Goal: Information Seeking & Learning: Learn about a topic

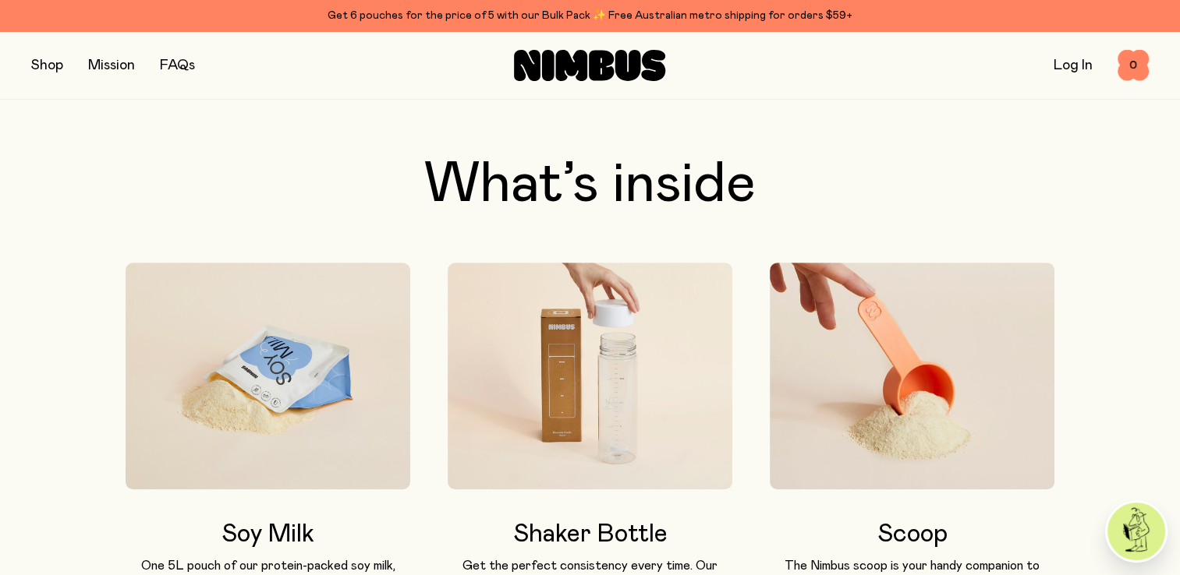
scroll to position [646, 0]
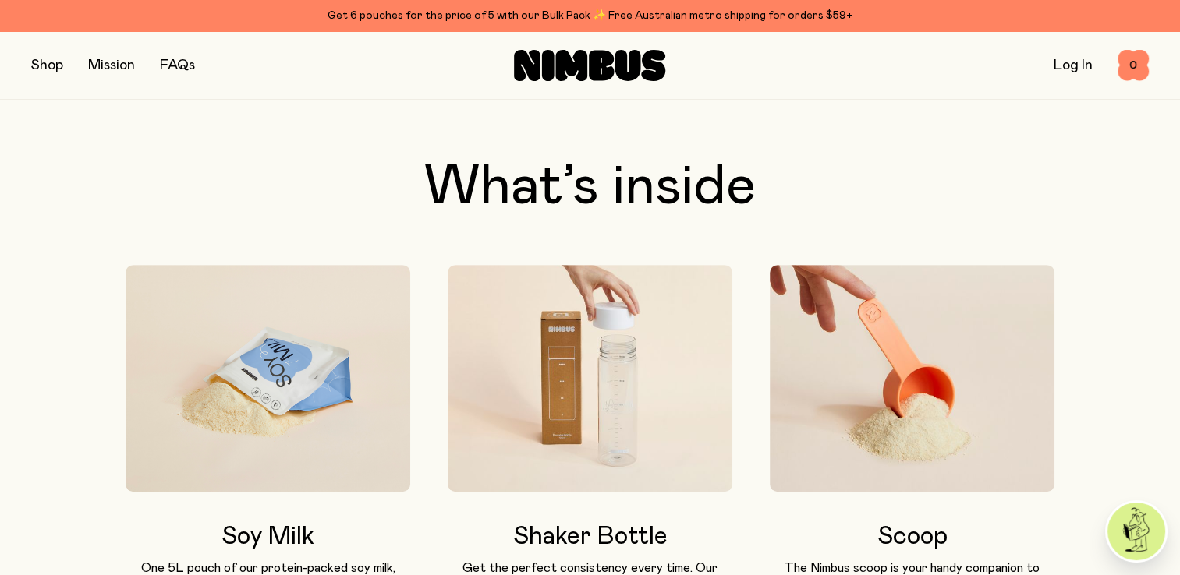
click at [477, 317] on img at bounding box center [590, 379] width 285 height 228
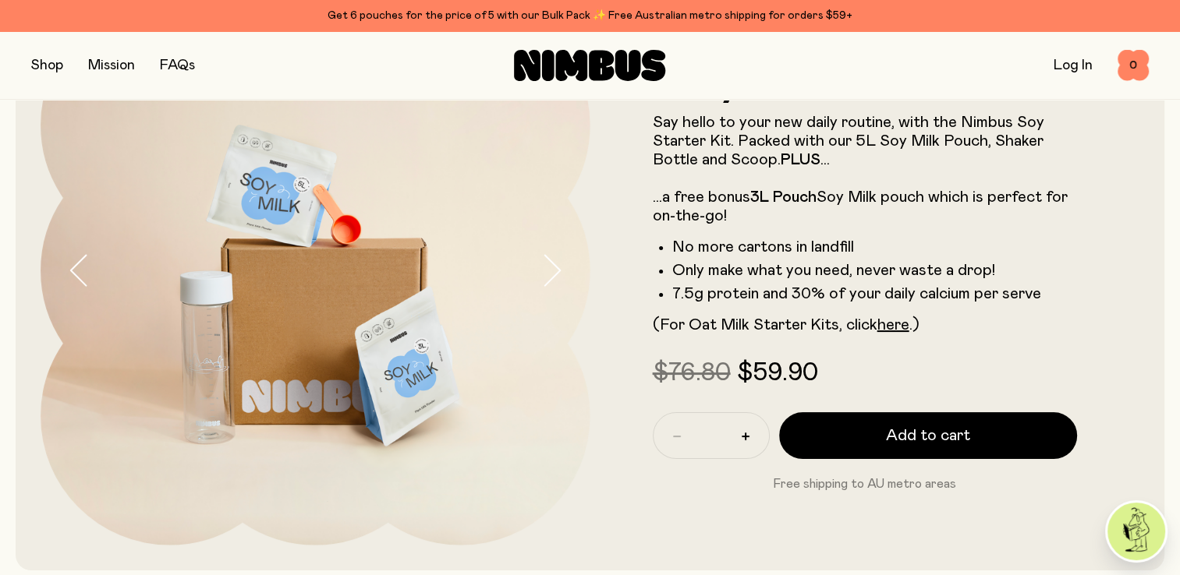
scroll to position [0, 0]
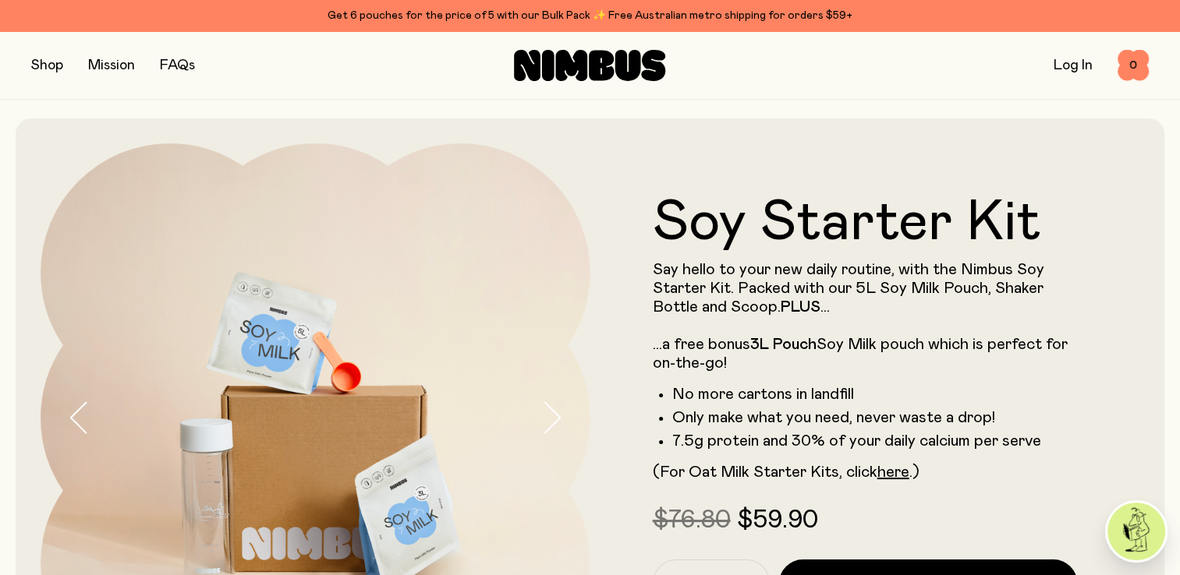
click at [37, 68] on button "button" at bounding box center [47, 66] width 32 height 22
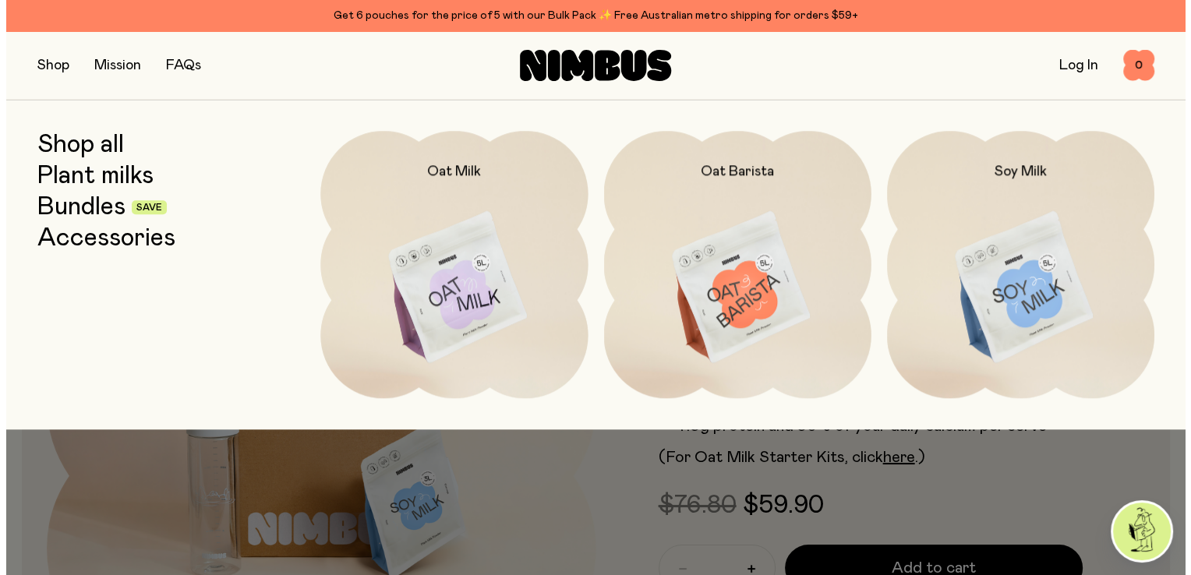
scroll to position [16, 0]
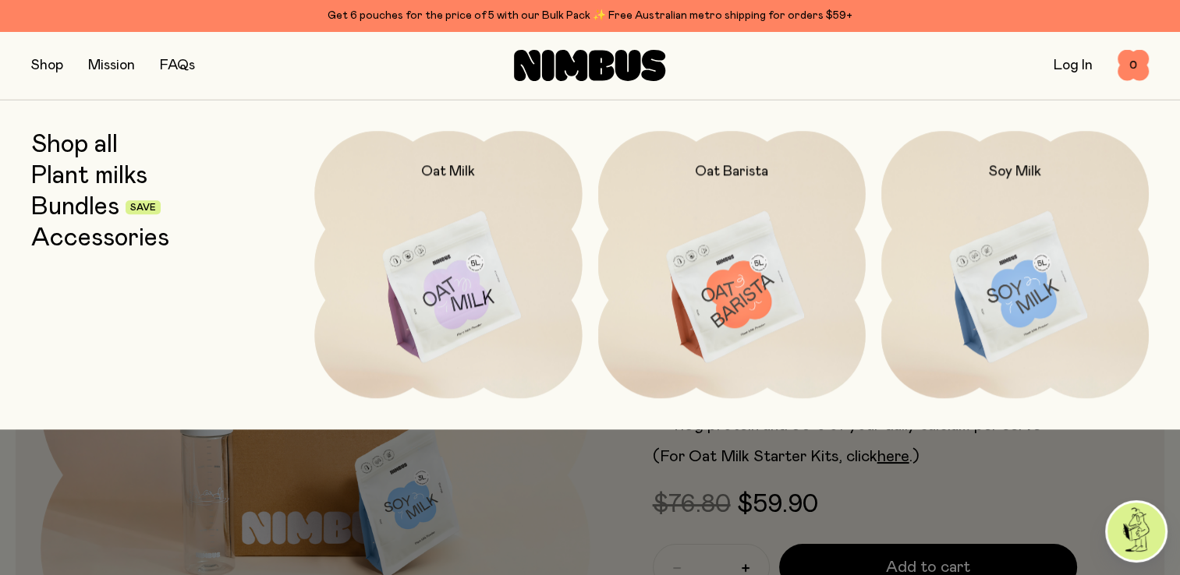
click at [175, 66] on link "FAQs" at bounding box center [177, 65] width 35 height 14
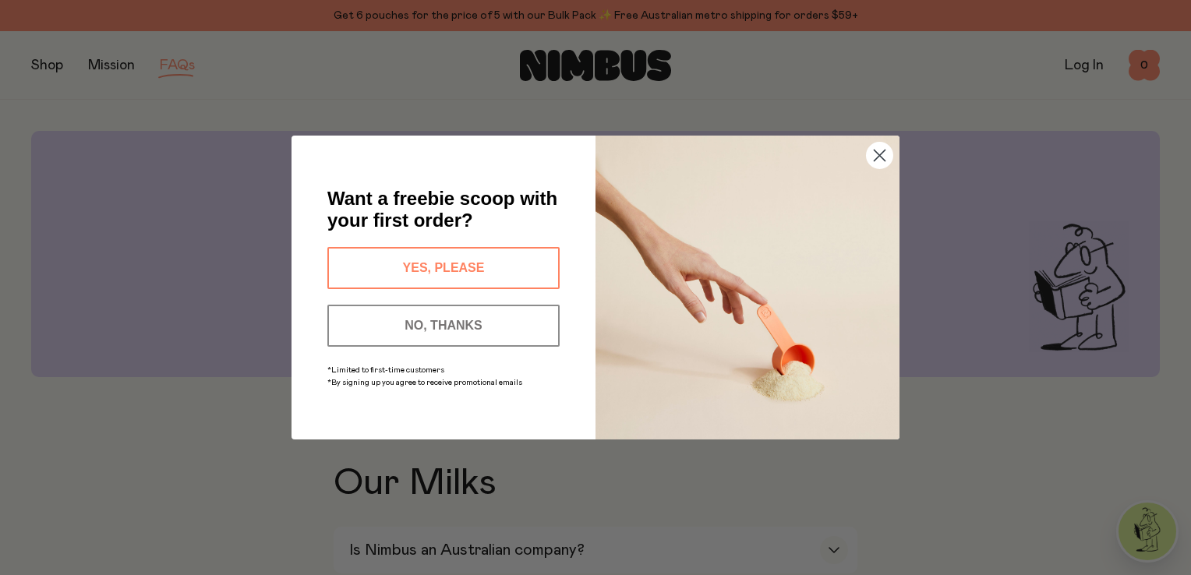
click at [882, 155] on circle "Close dialog" at bounding box center [880, 156] width 26 height 26
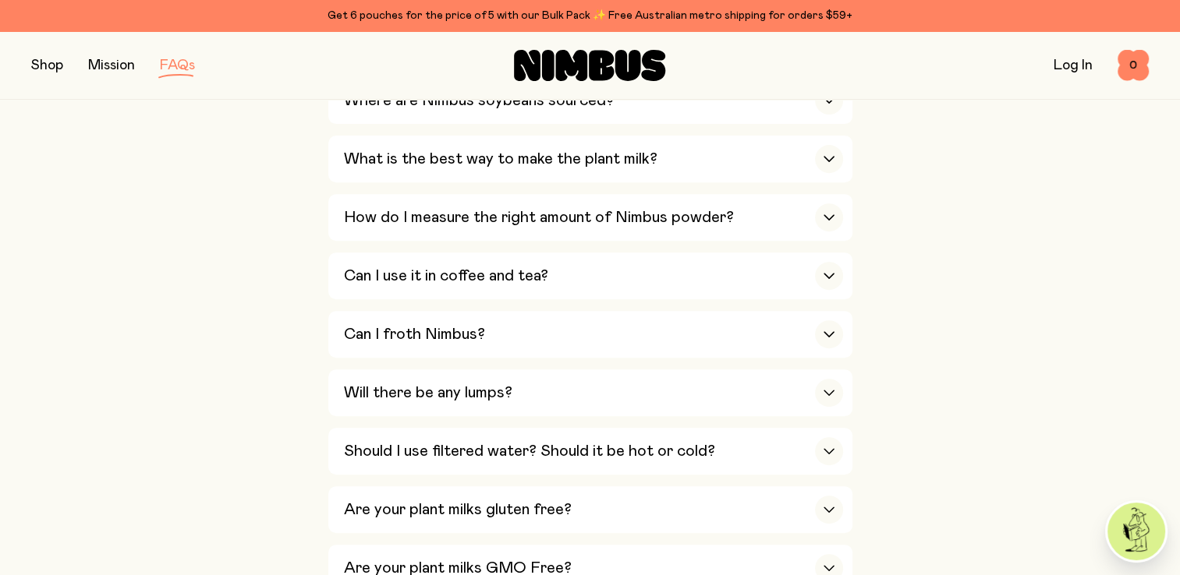
scroll to position [571, 0]
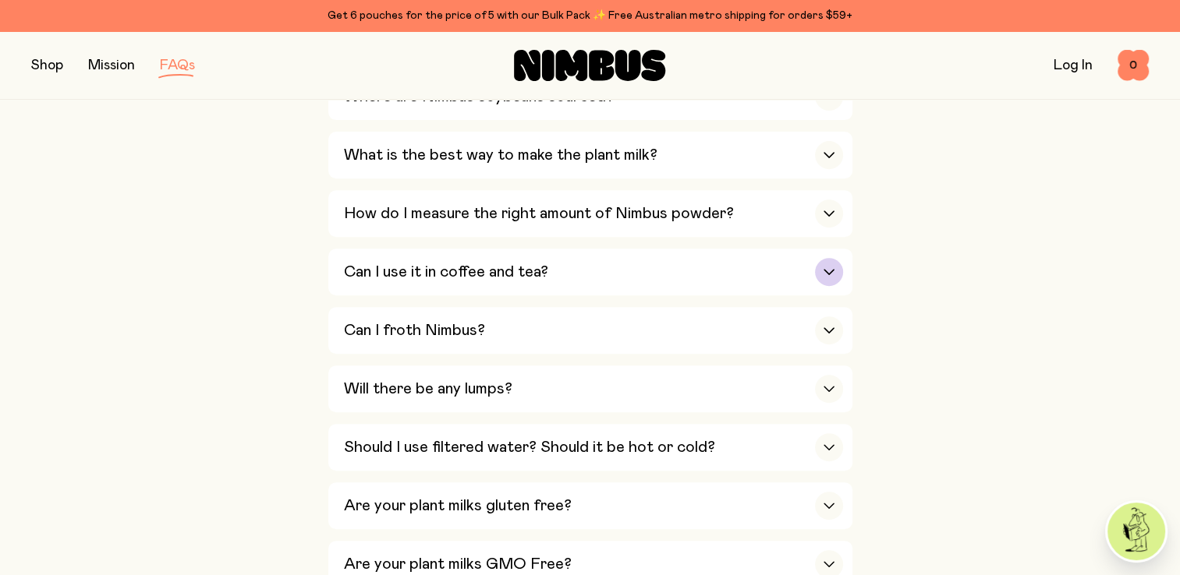
click at [602, 284] on div "Can I use it in coffee and tea?" at bounding box center [593, 272] width 499 height 47
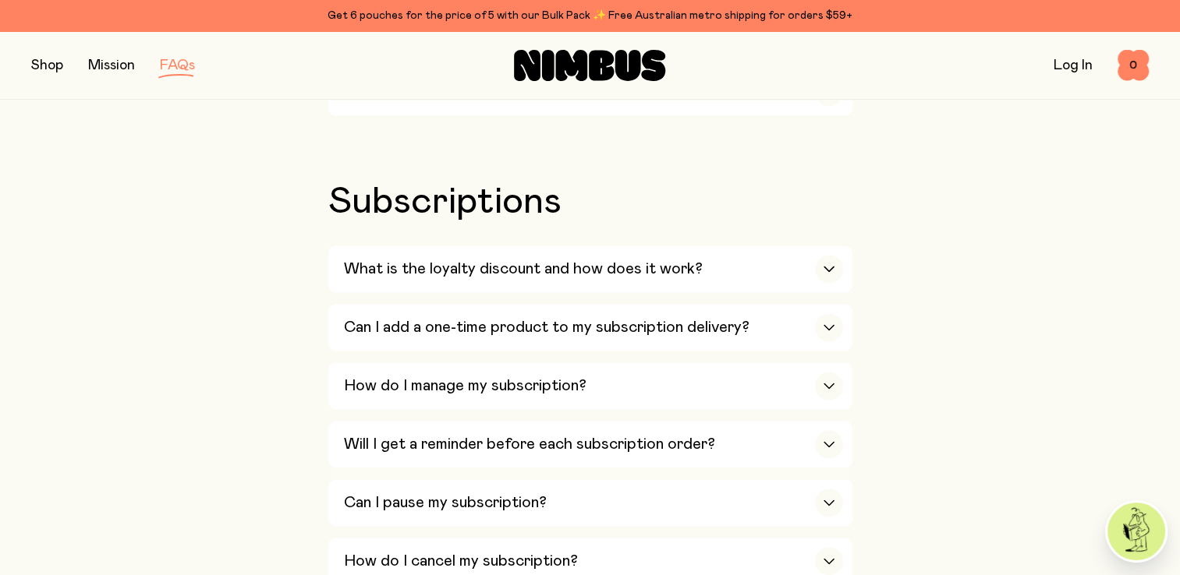
scroll to position [2095, 0]
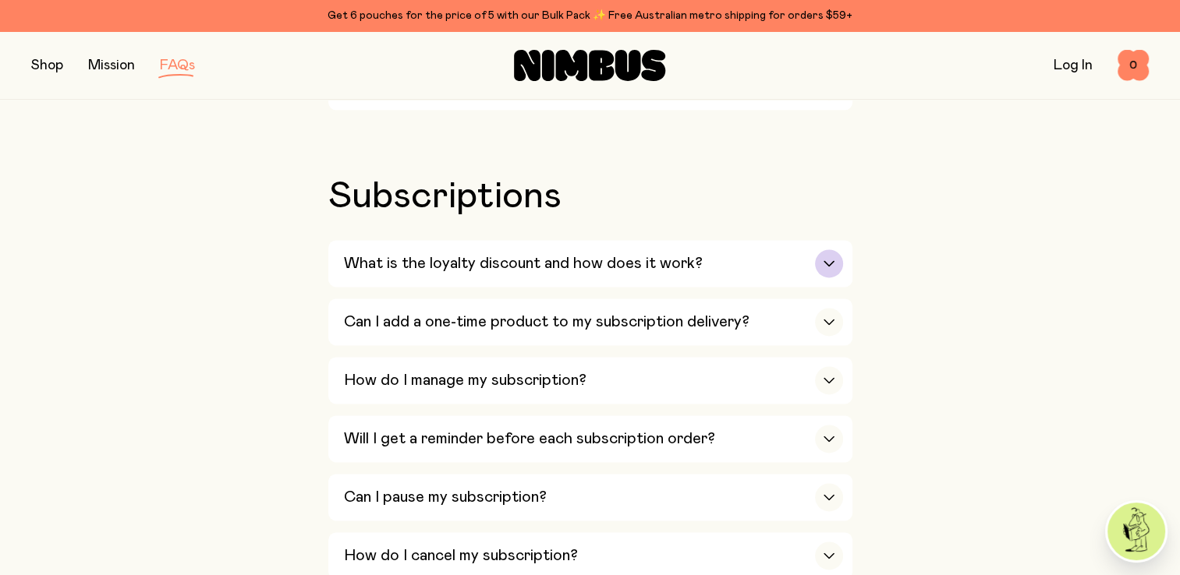
click at [820, 251] on div "button" at bounding box center [829, 264] width 28 height 28
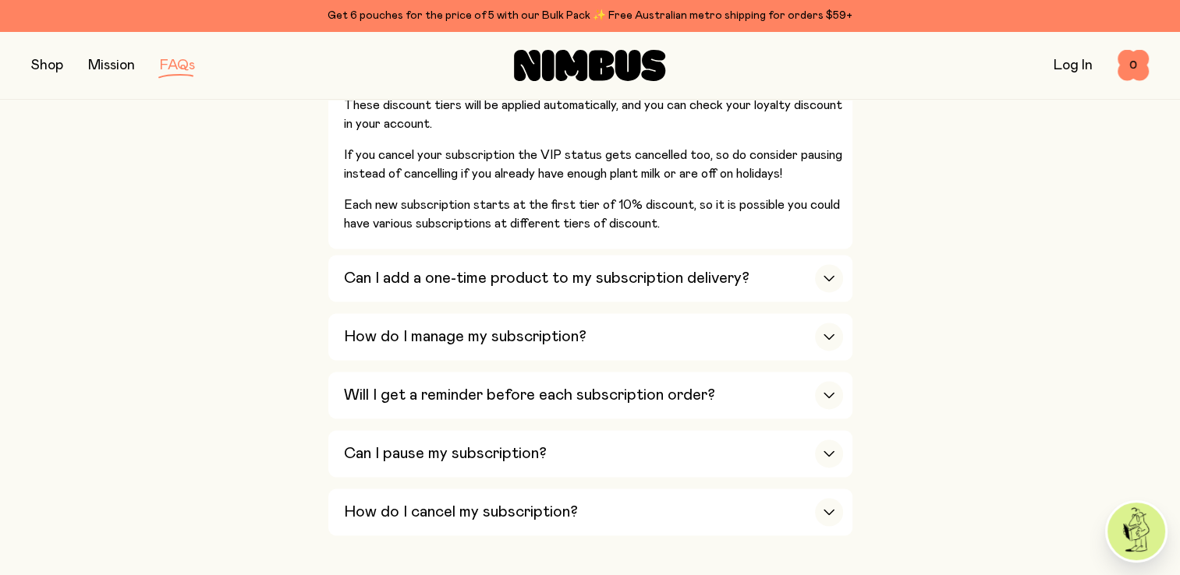
scroll to position [2430, 0]
click at [827, 275] on icon "button" at bounding box center [829, 278] width 12 height 6
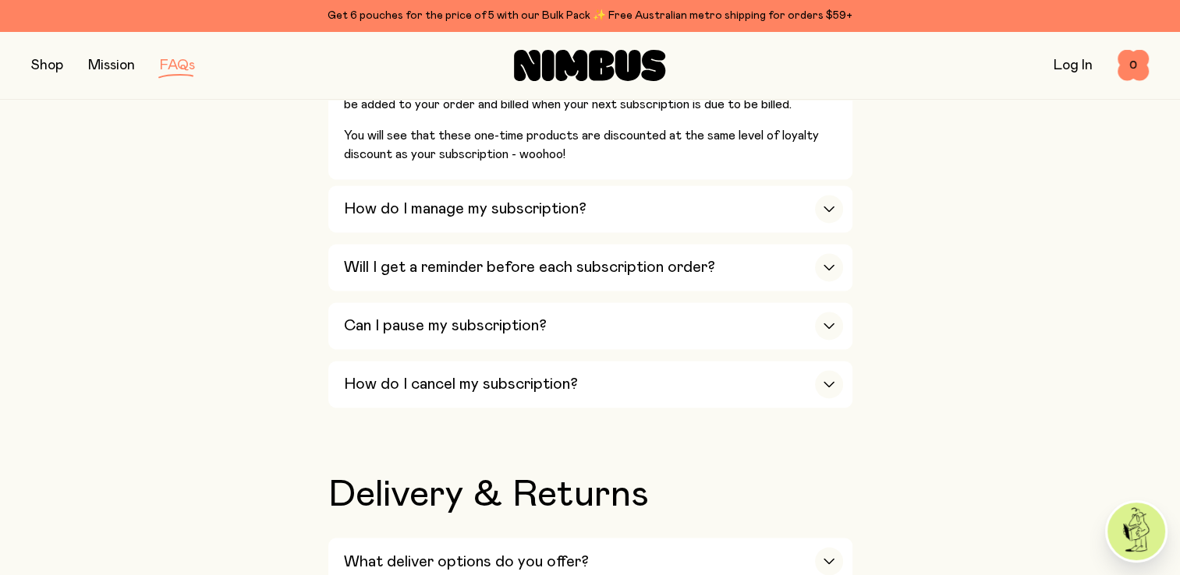
scroll to position [2472, 0]
click at [823, 321] on icon "button" at bounding box center [829, 324] width 12 height 6
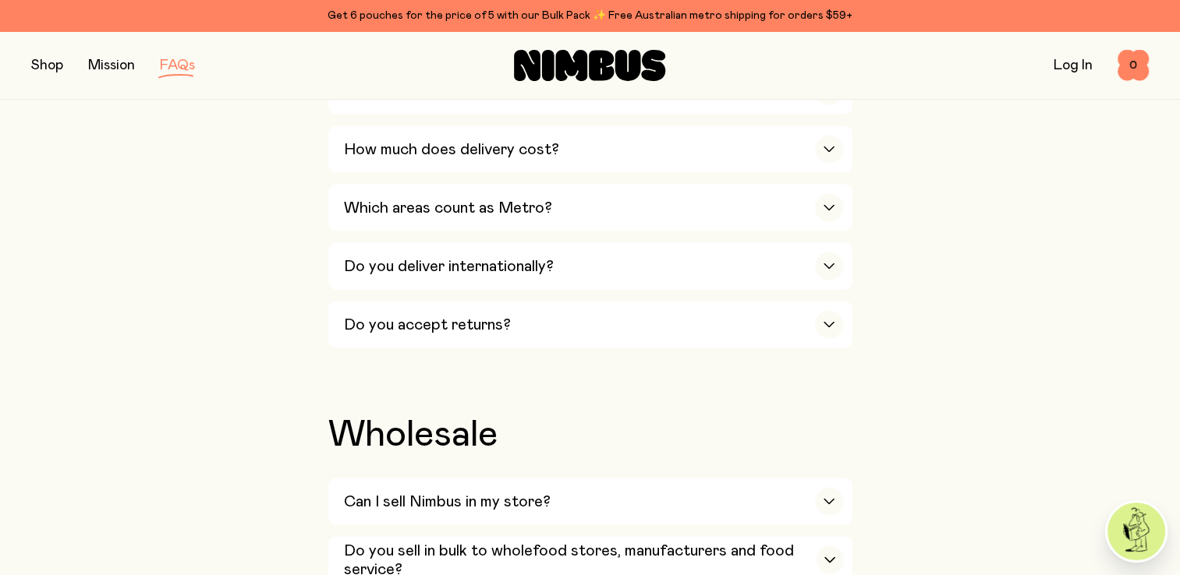
scroll to position [2950, 0]
click at [827, 264] on icon "button" at bounding box center [828, 266] width 9 height 5
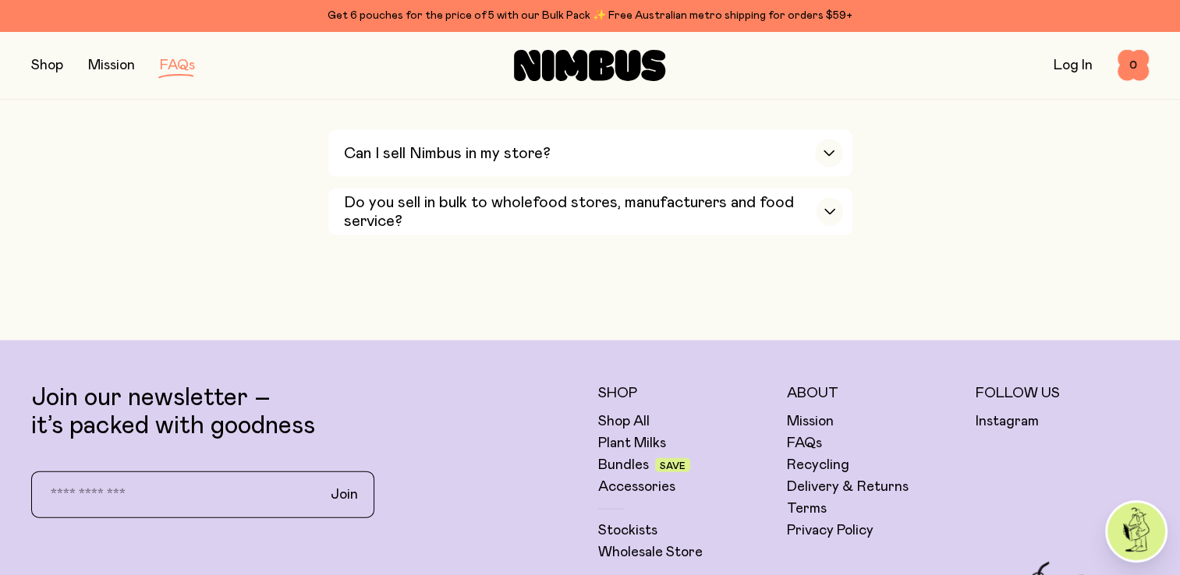
scroll to position [3377, 0]
click at [827, 208] on icon "button" at bounding box center [829, 211] width 12 height 6
